Goal: Information Seeking & Learning: Learn about a topic

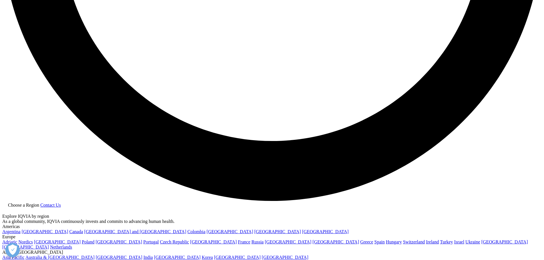
scroll to position [1422, 0]
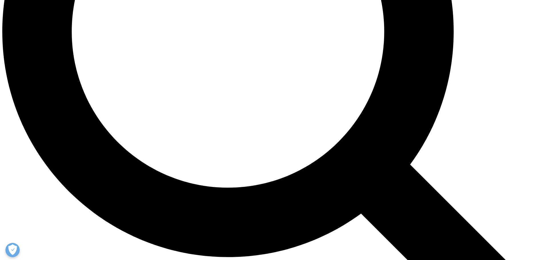
scroll to position [756, 0]
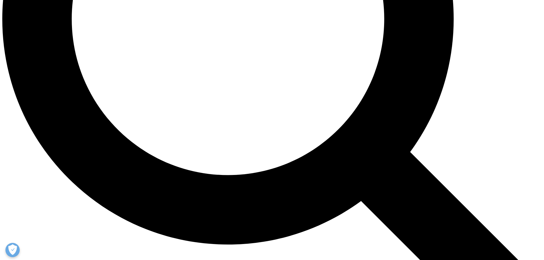
drag, startPoint x: 272, startPoint y: 177, endPoint x: 337, endPoint y: 176, distance: 65.1
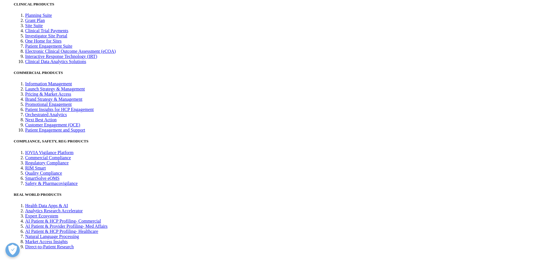
scroll to position [1622, 0]
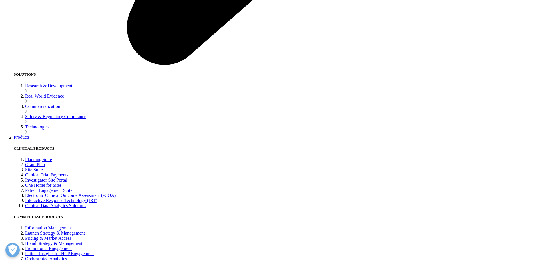
scroll to position [1489, 0]
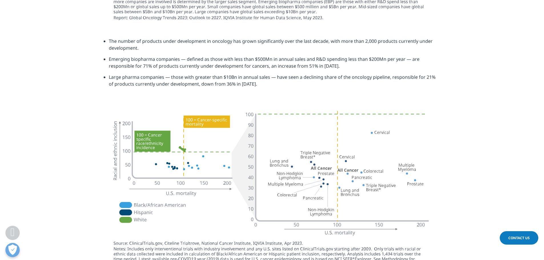
scroll to position [898, 0]
